Goal: Check status: Check status

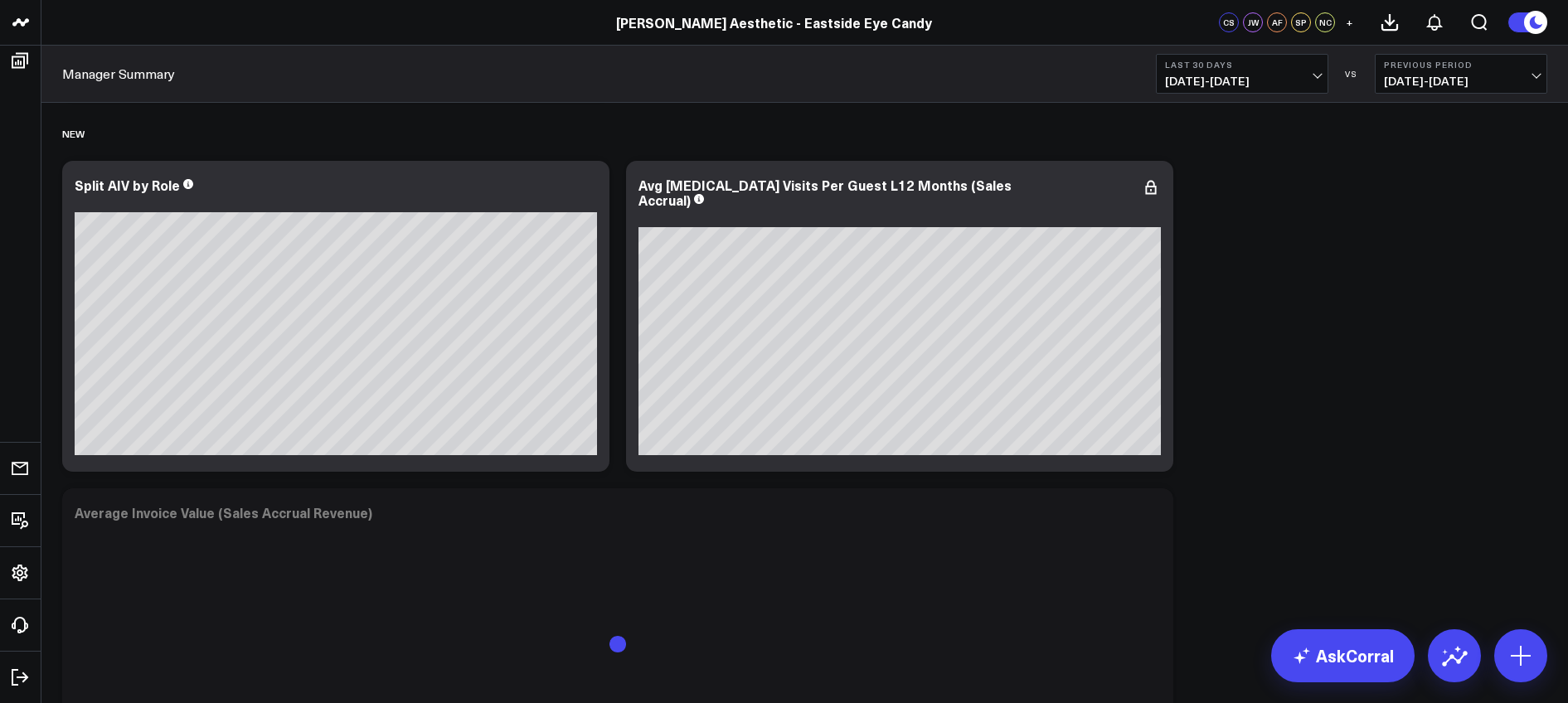
scroll to position [6235, 0]
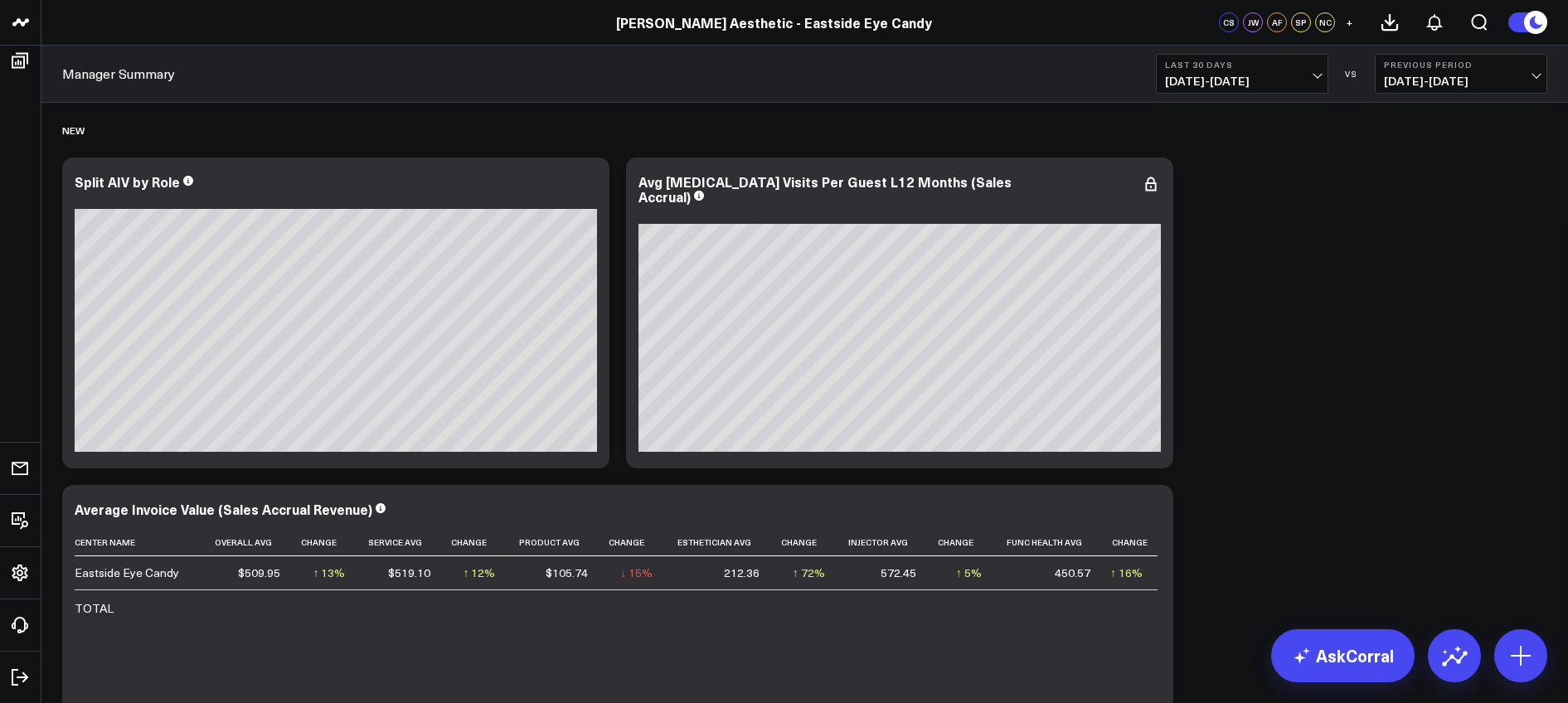
click at [1256, 77] on span "07/21/25 - 08/19/25" at bounding box center [1242, 81] width 154 height 13
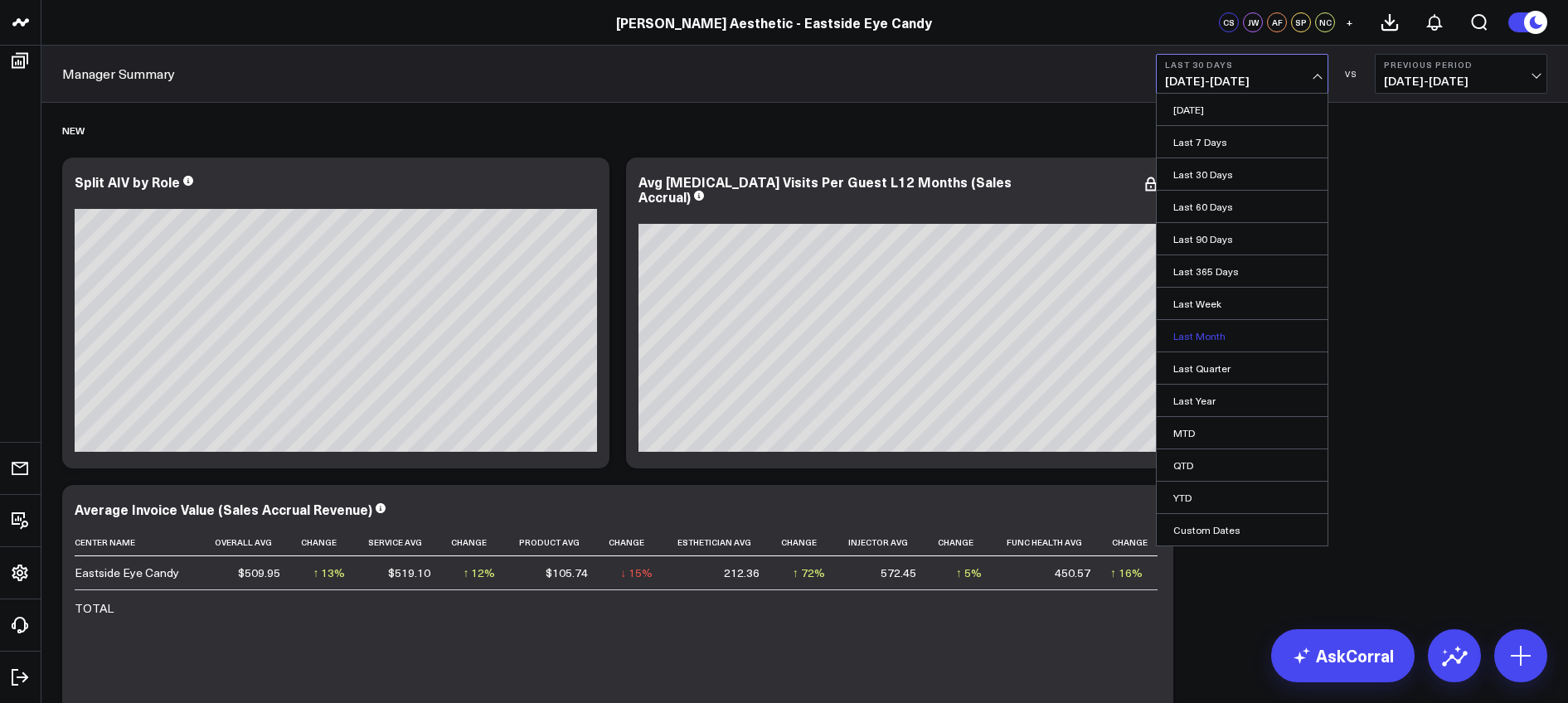
click at [1213, 330] on link "Last Month" at bounding box center [1242, 335] width 171 height 32
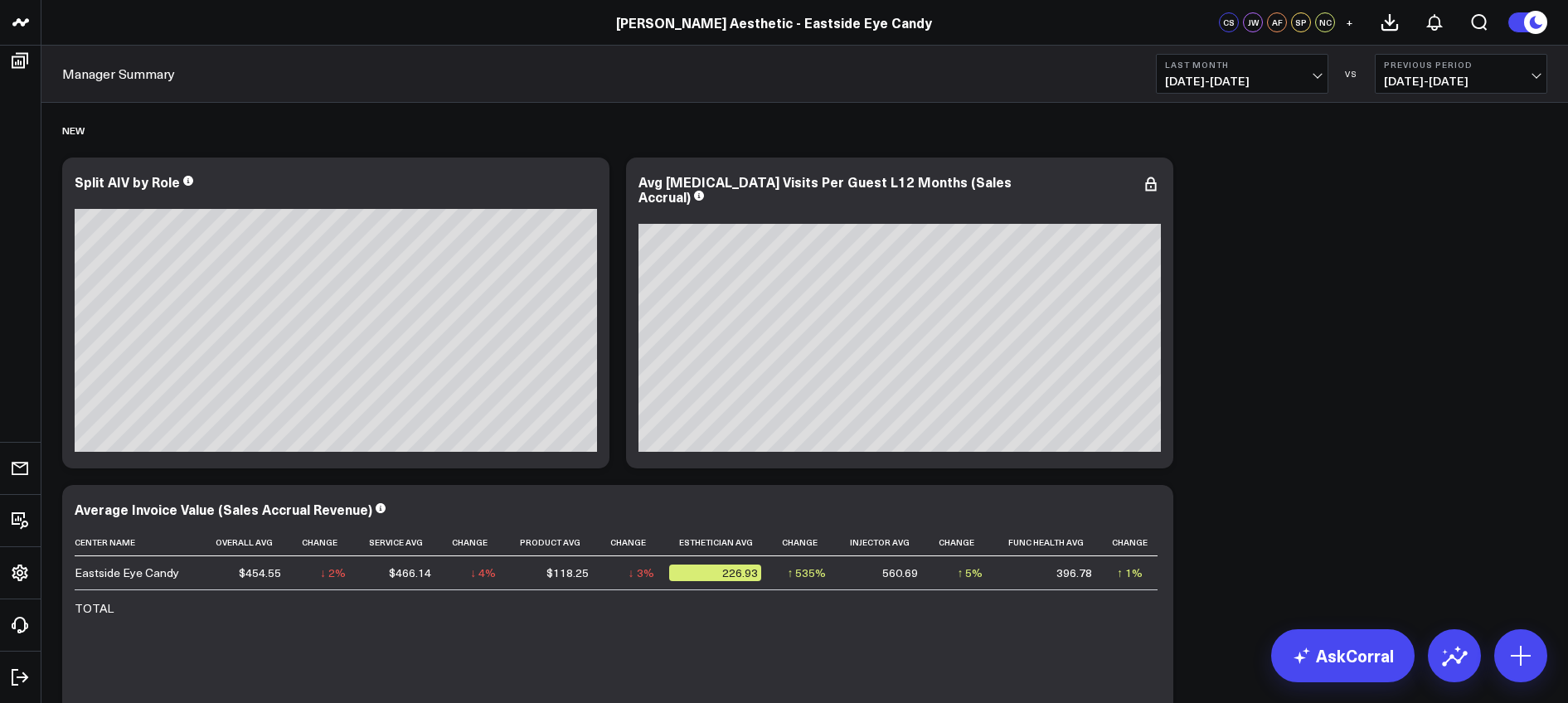
click at [1219, 67] on b "Last Month" at bounding box center [1242, 65] width 154 height 10
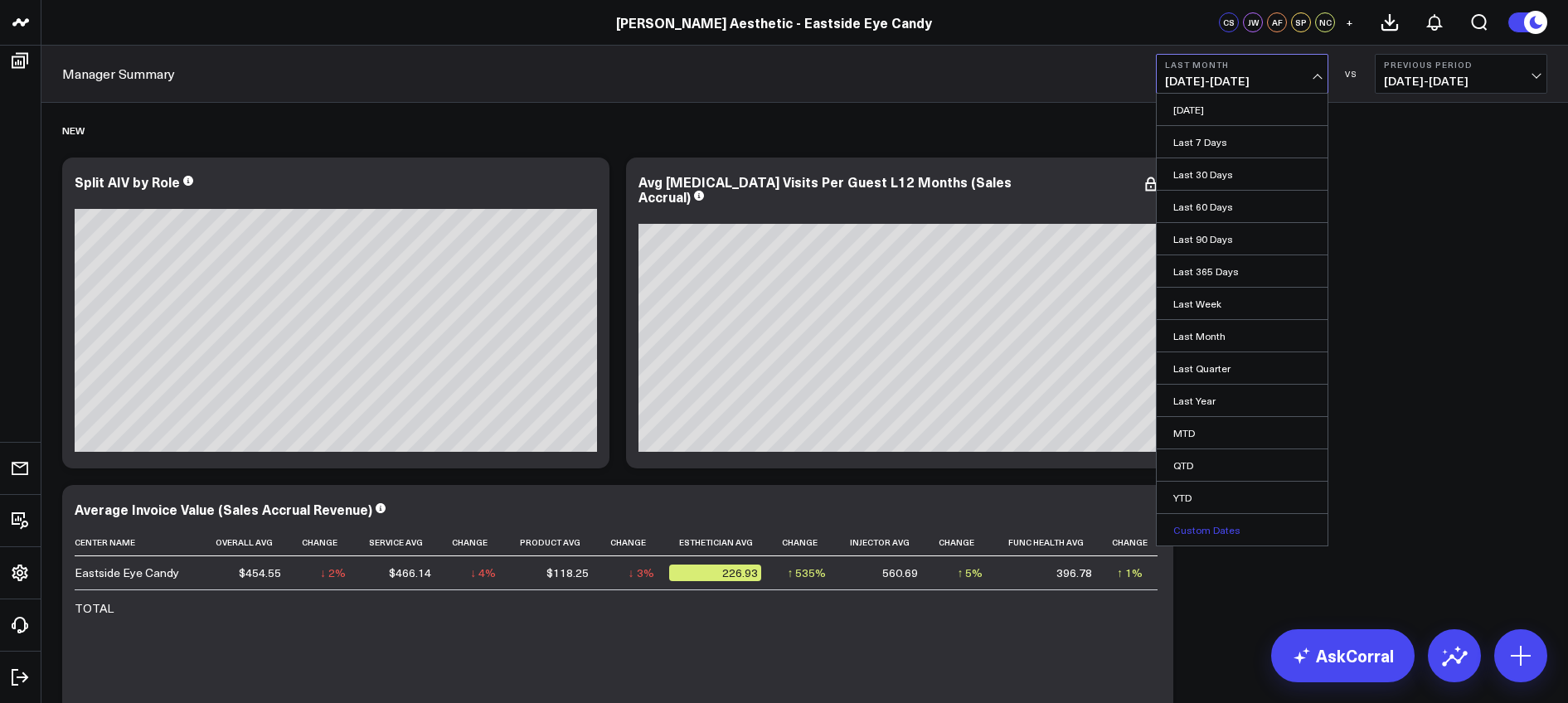
click at [1211, 530] on link "Custom Dates" at bounding box center [1242, 530] width 171 height 32
select select "7"
select select "2025"
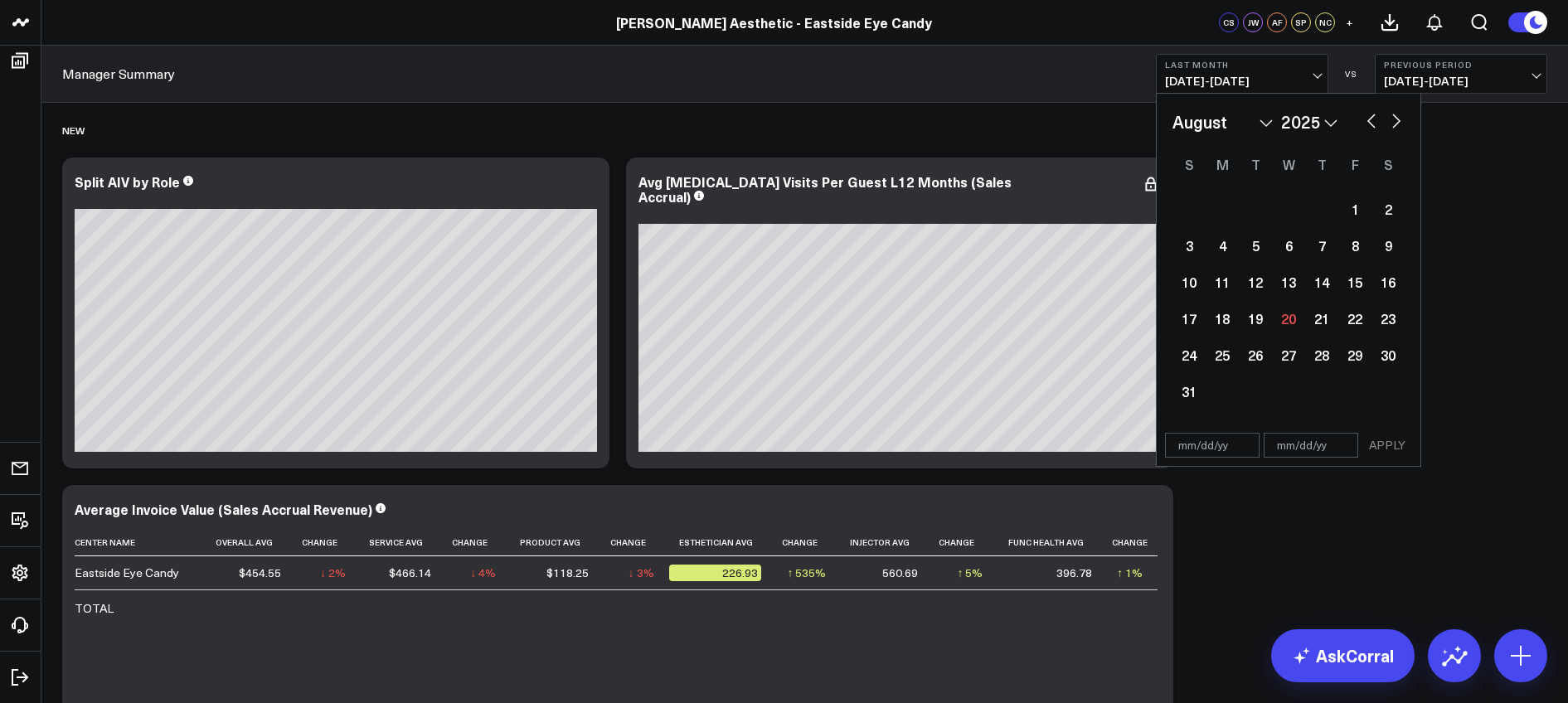
click at [1263, 123] on select "January February March April May June July August September October November De…" at bounding box center [1222, 122] width 100 height 25
select select "1"
select select "2025"
click at [1377, 214] on div "1" at bounding box center [1387, 208] width 33 height 33
type input "02/01/25"
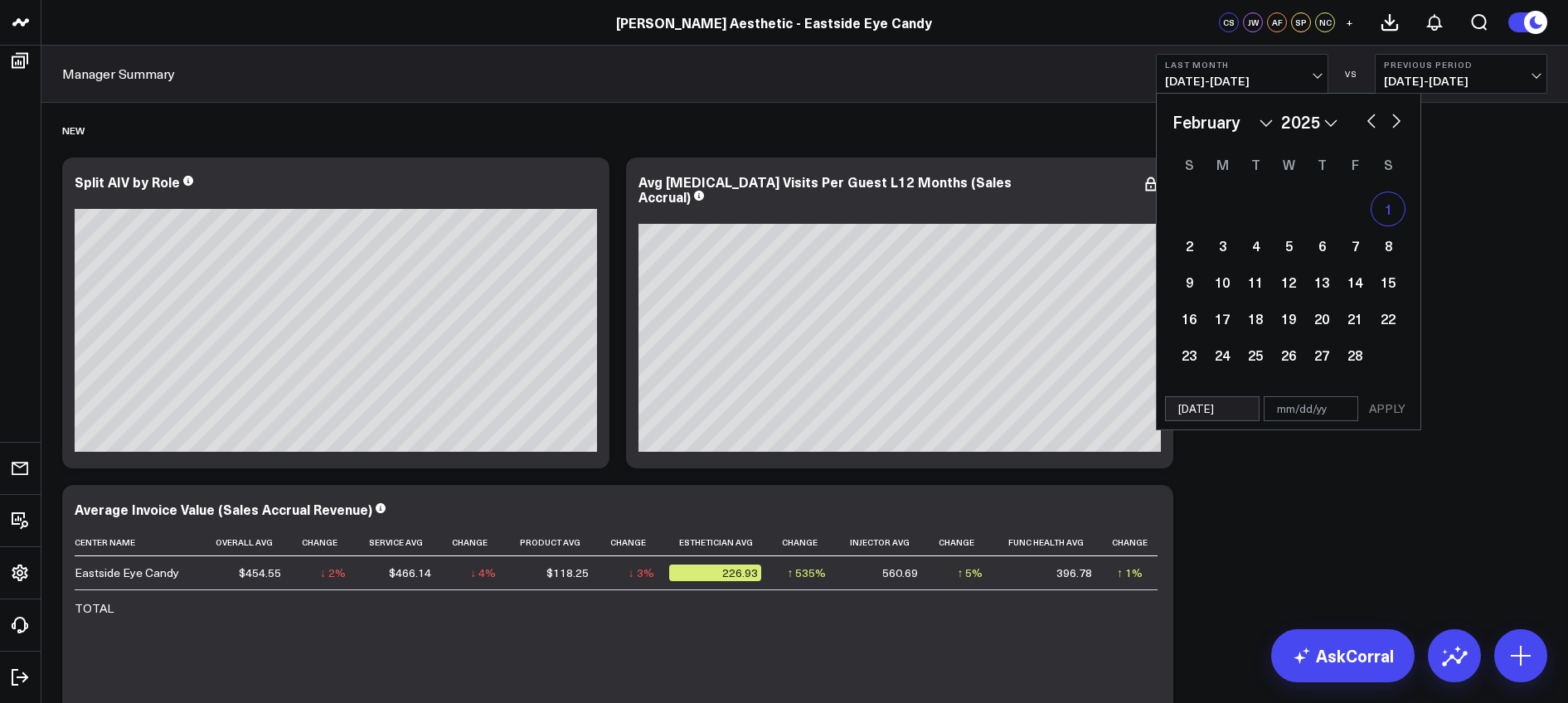
select select "1"
select select "2025"
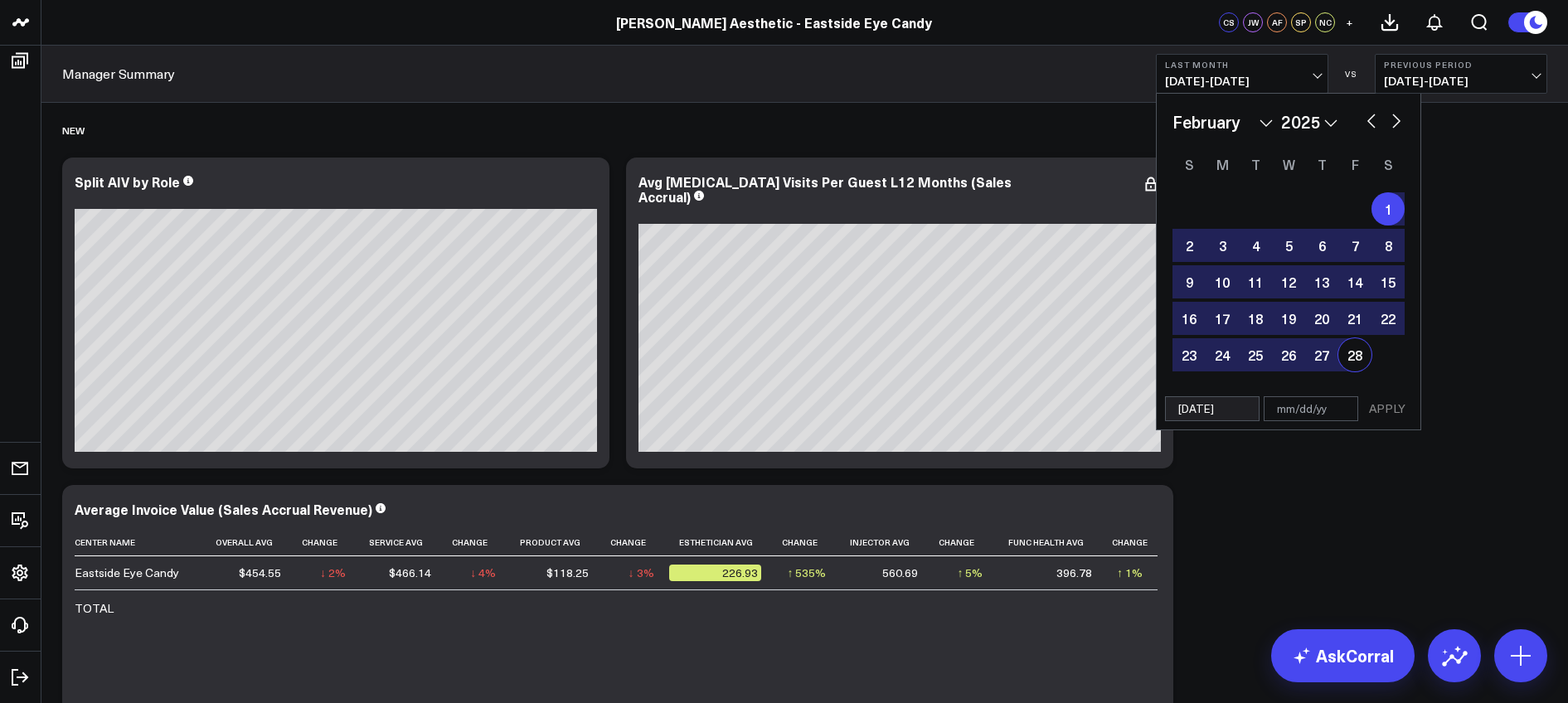
click at [1353, 360] on div "28" at bounding box center [1355, 355] width 33 height 33
type input "02/28/25"
select select "1"
select select "2025"
click at [1390, 406] on button "APPLY" at bounding box center [1387, 408] width 50 height 25
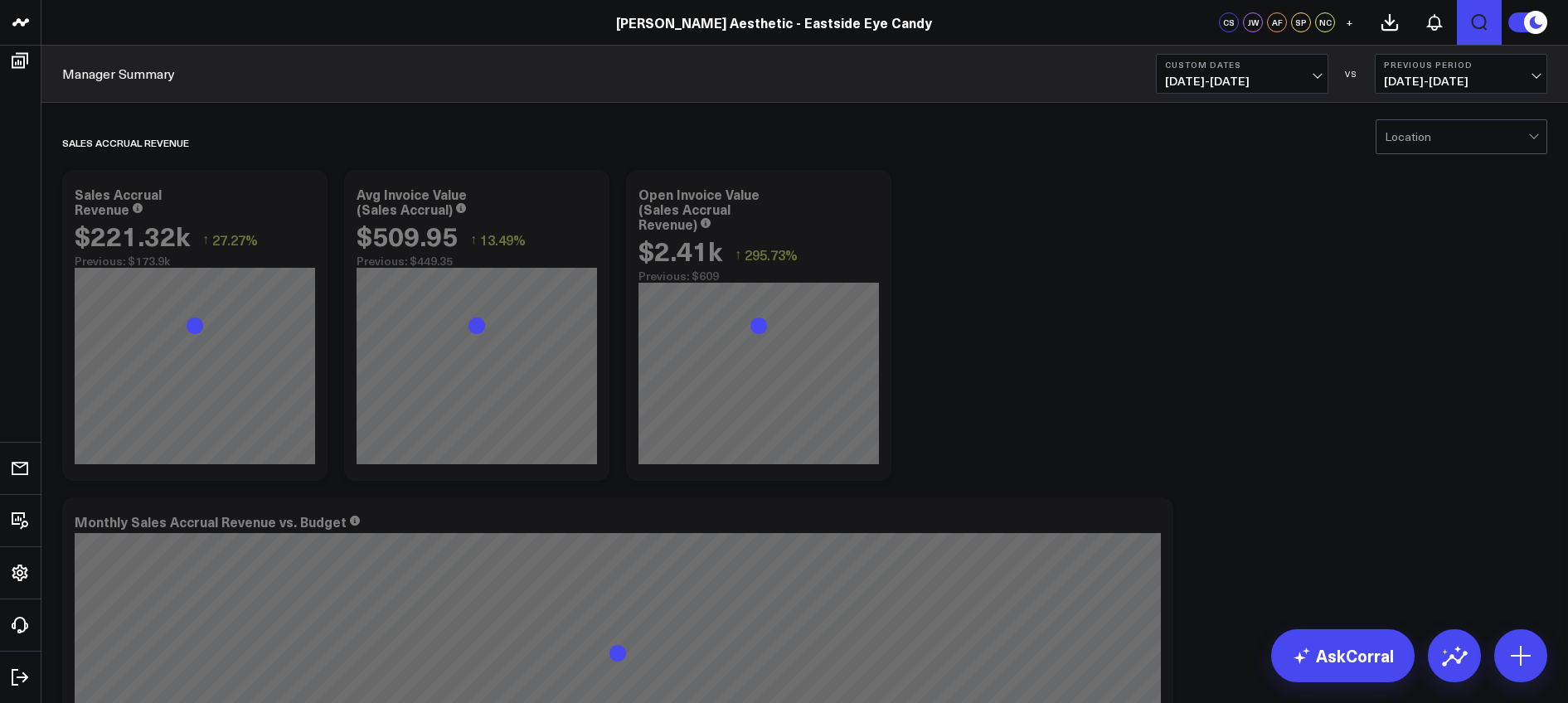
click at [1475, 21] on icon "Open search" at bounding box center [1478, 22] width 20 height 20
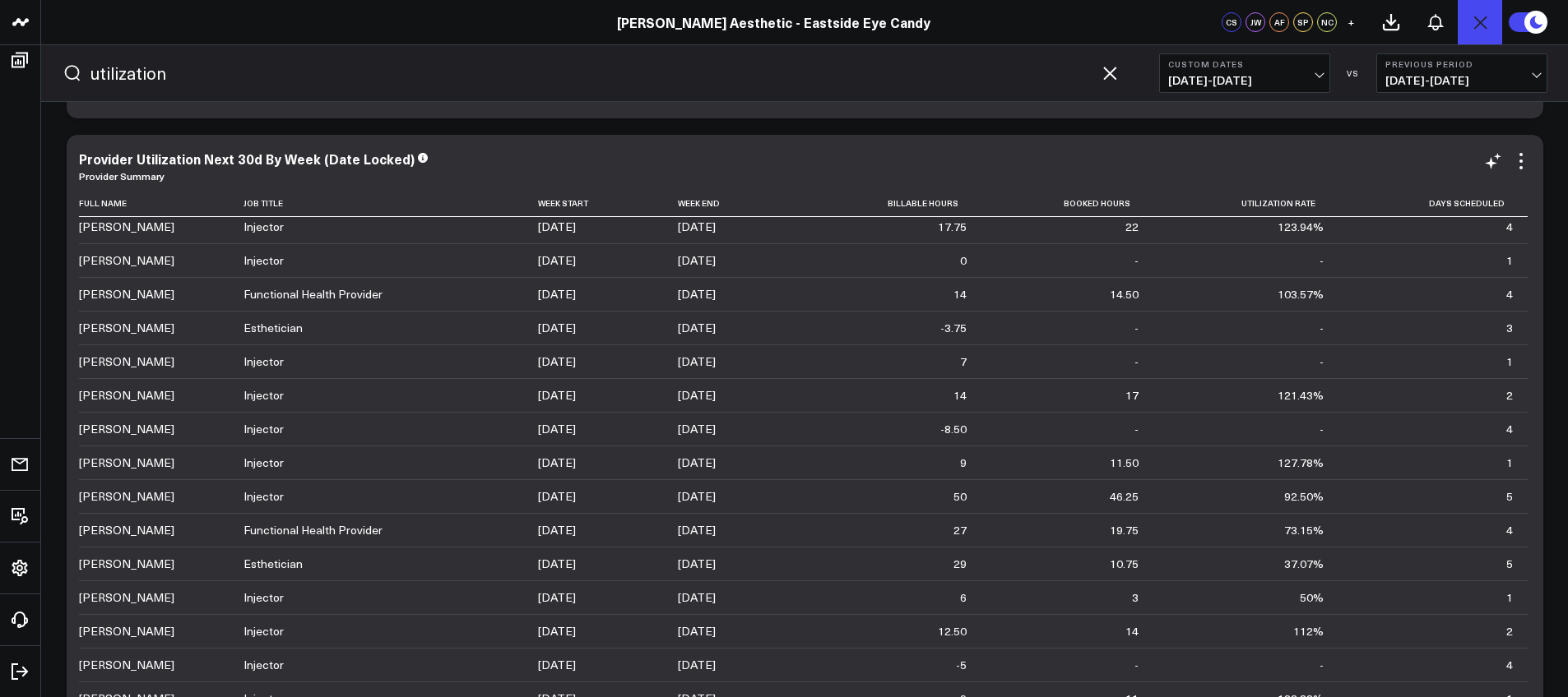
scroll to position [512, 0]
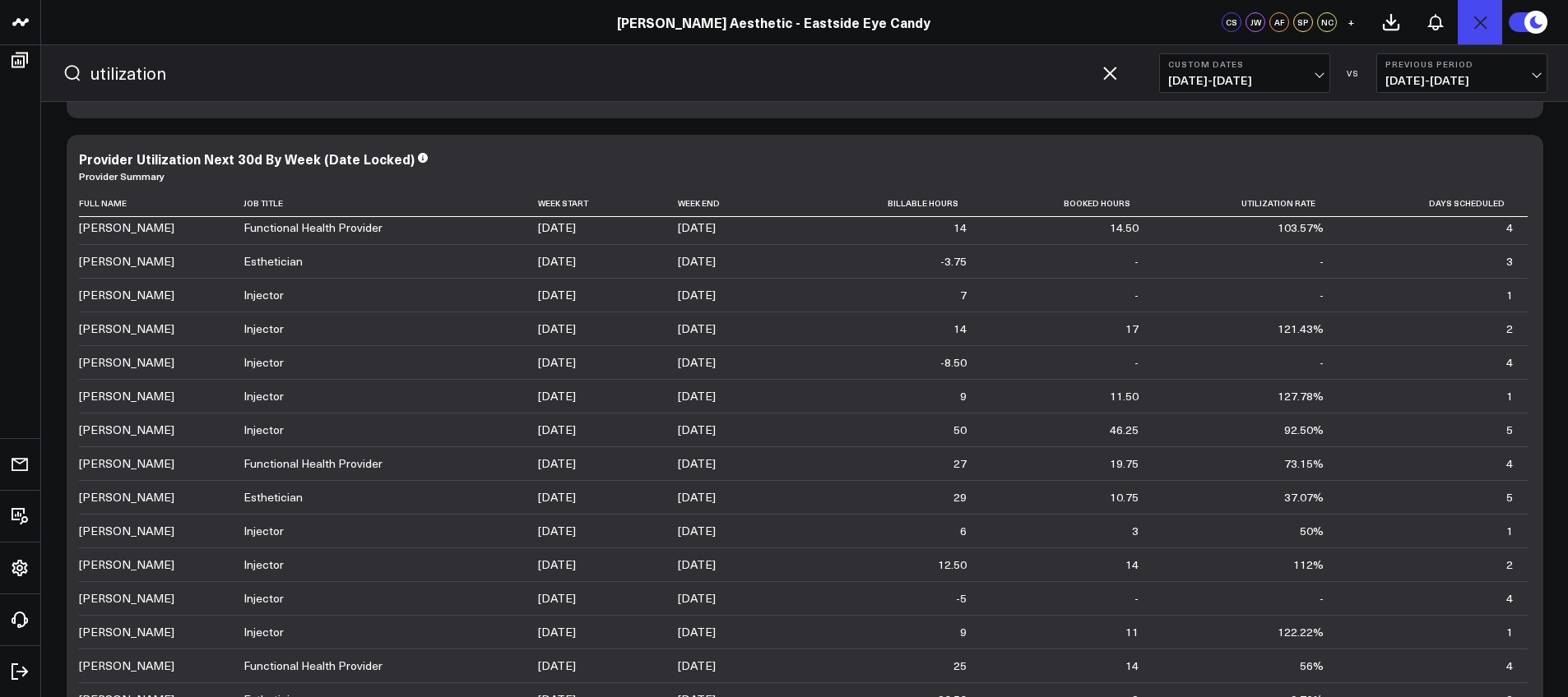
type input "utilization"
click at [1275, 43] on div "CS JW AF SP NC + utilization Modify via AI Copy link to widget Ask support Remo…" at bounding box center [1362, 22] width 281 height 44
click at [1265, 75] on span "02/01/25 - 02/28/25" at bounding box center [1245, 80] width 153 height 13
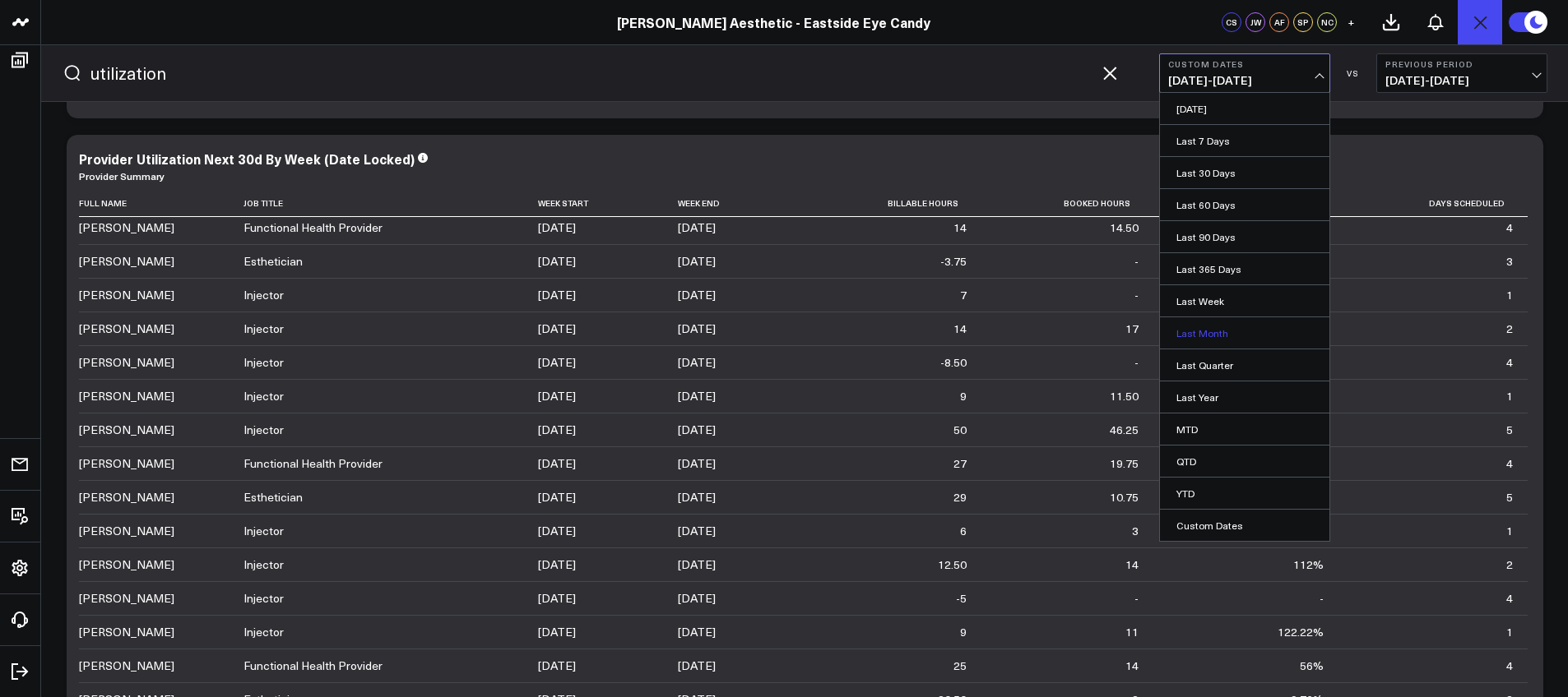
click at [1207, 332] on link "Last Month" at bounding box center [1244, 332] width 169 height 31
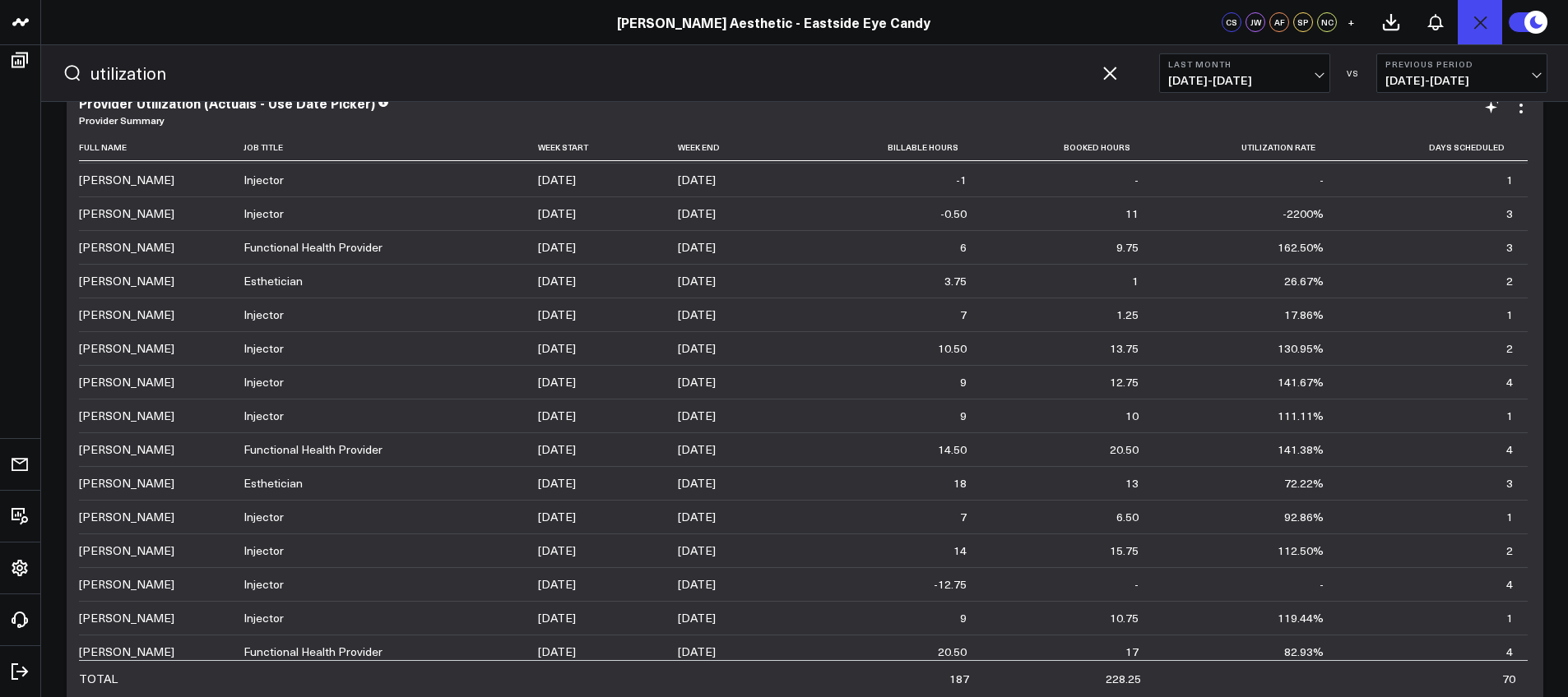
scroll to position [32, 0]
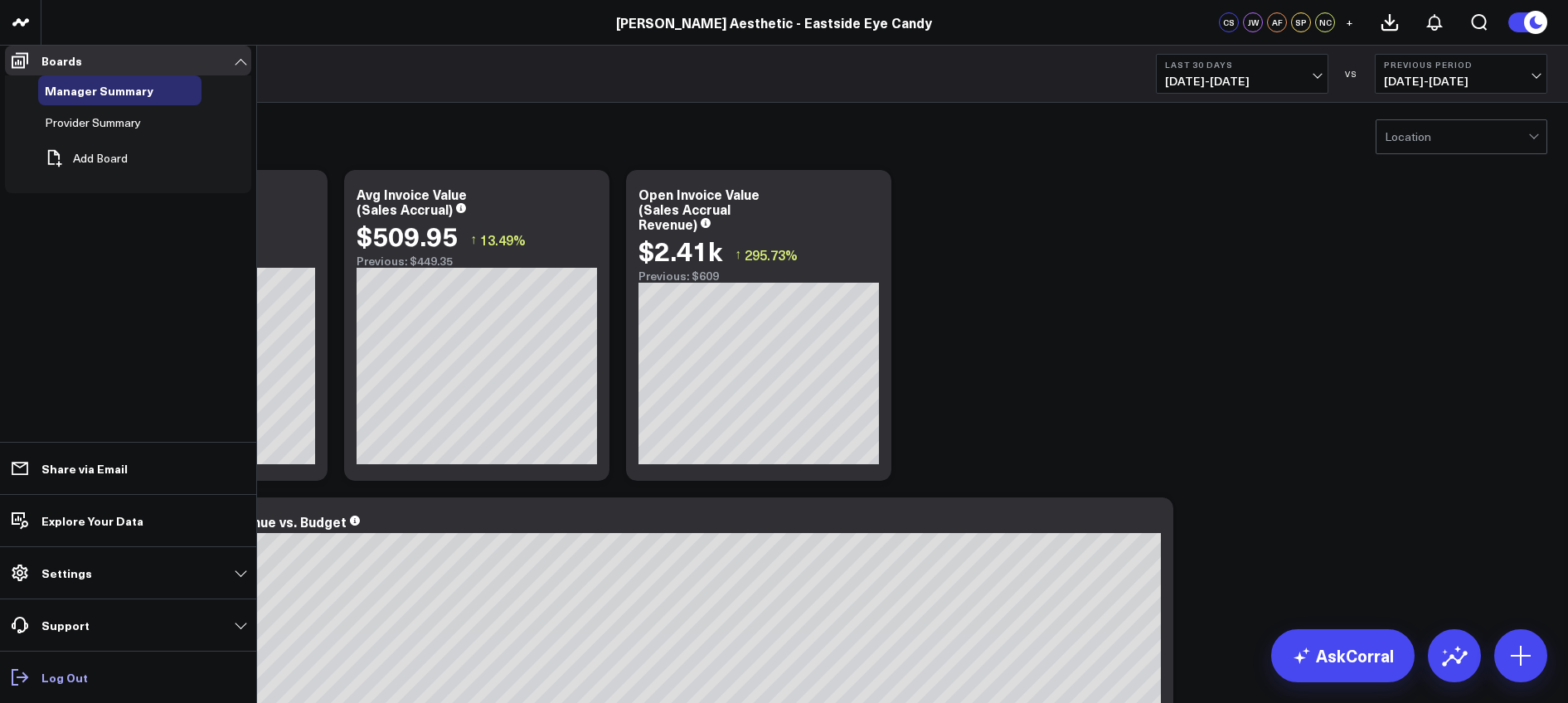
click at [81, 676] on p "Log Out" at bounding box center [64, 677] width 46 height 13
